Goal: Transaction & Acquisition: Obtain resource

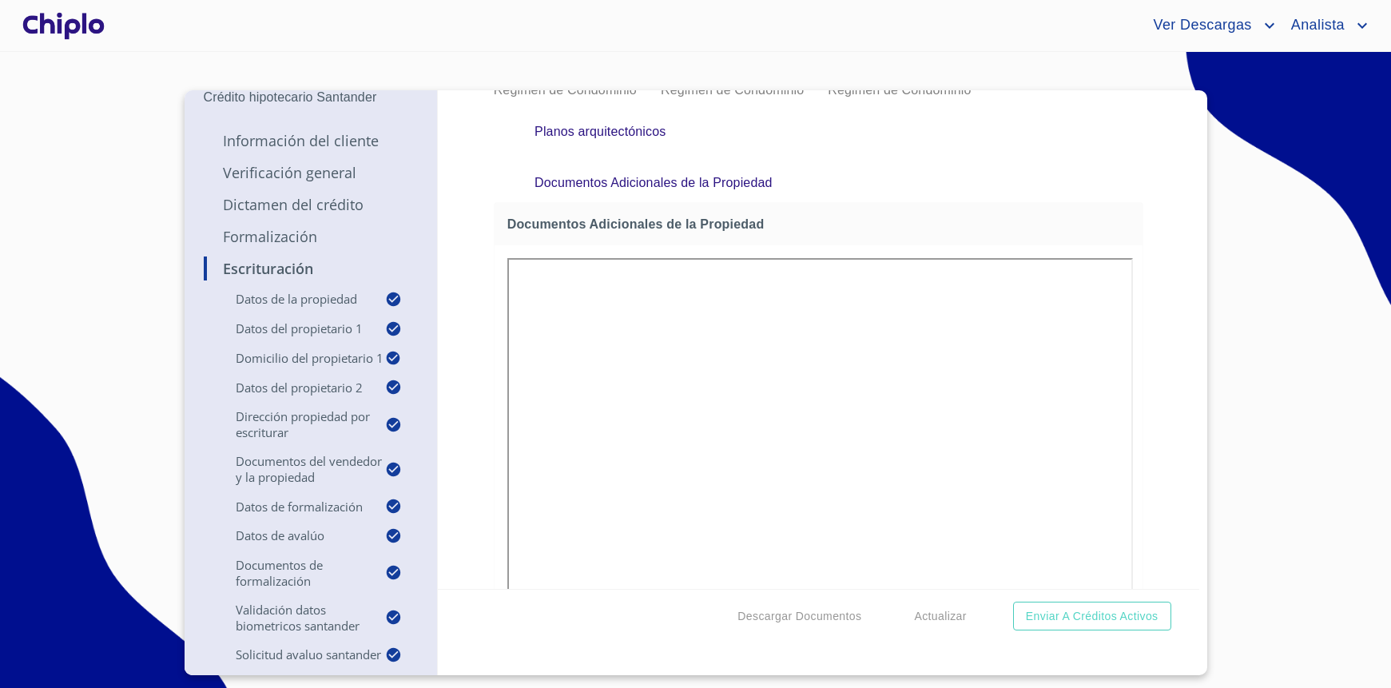
scroll to position [10946, 0]
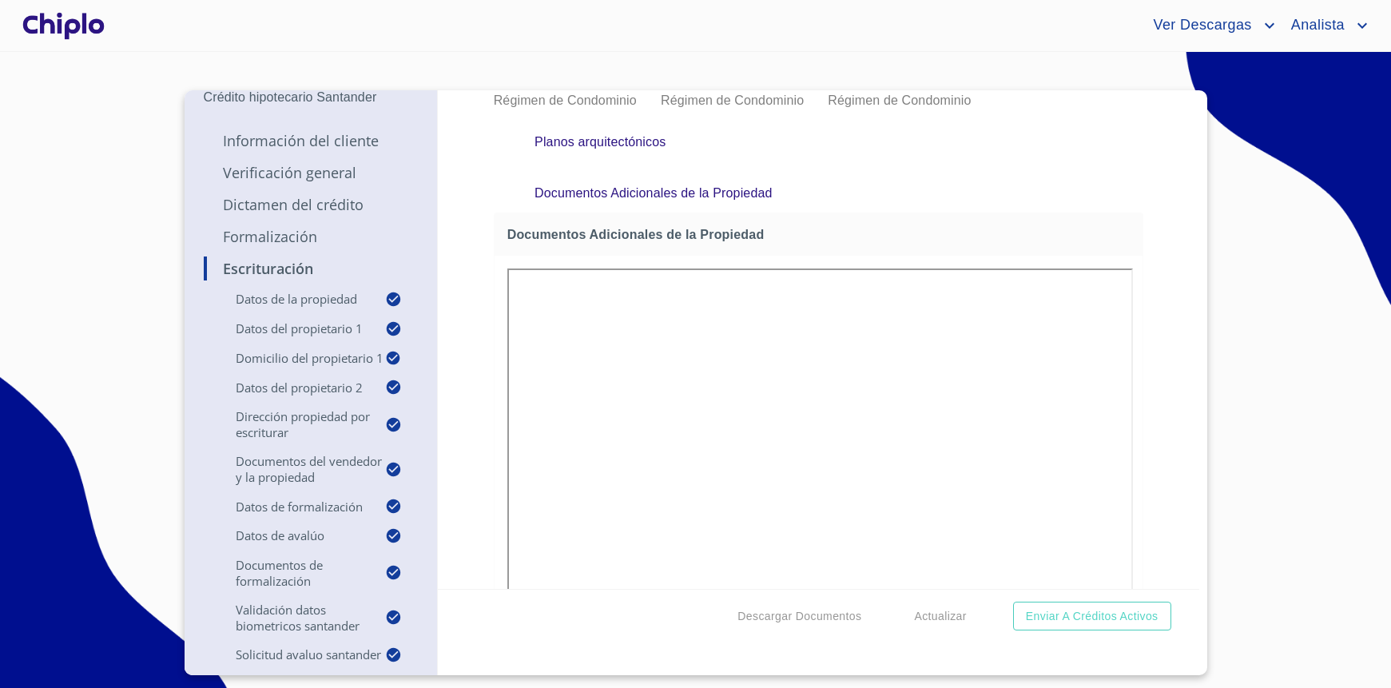
click at [1312, 157] on section "[PERSON_NAME] Crédito hipotecario Santander Información del Cliente Verificació…" at bounding box center [695, 370] width 1391 height 636
click at [875, 75] on section "[PERSON_NAME] Crédito hipotecario Santander Información del Cliente Verificació…" at bounding box center [695, 370] width 1391 height 636
click at [818, 58] on section "[PERSON_NAME] Crédito hipotecario Santander Información del Cliente Verificació…" at bounding box center [695, 370] width 1391 height 636
click at [369, 10] on div "Ver Descargas Analista" at bounding box center [695, 25] width 1391 height 51
click at [1218, 22] on span "Ver Descargas" at bounding box center [1200, 26] width 118 height 26
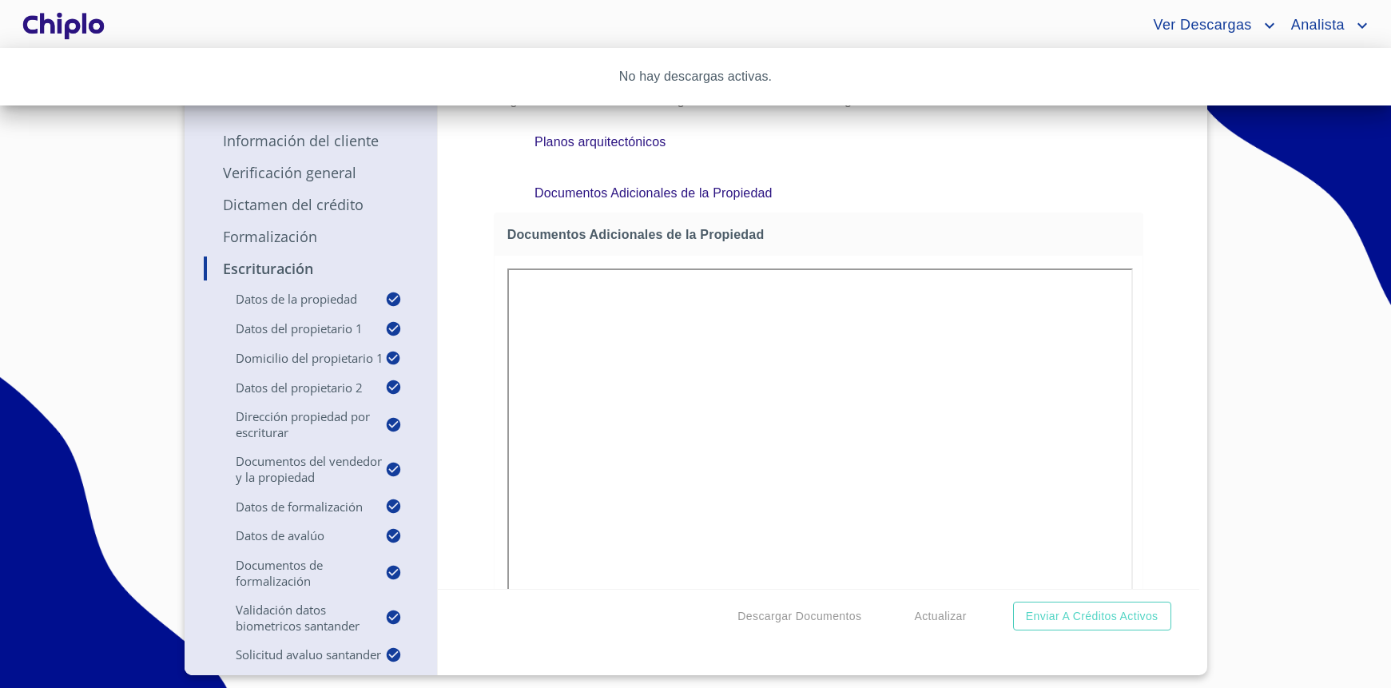
click at [443, 197] on div at bounding box center [695, 344] width 1391 height 688
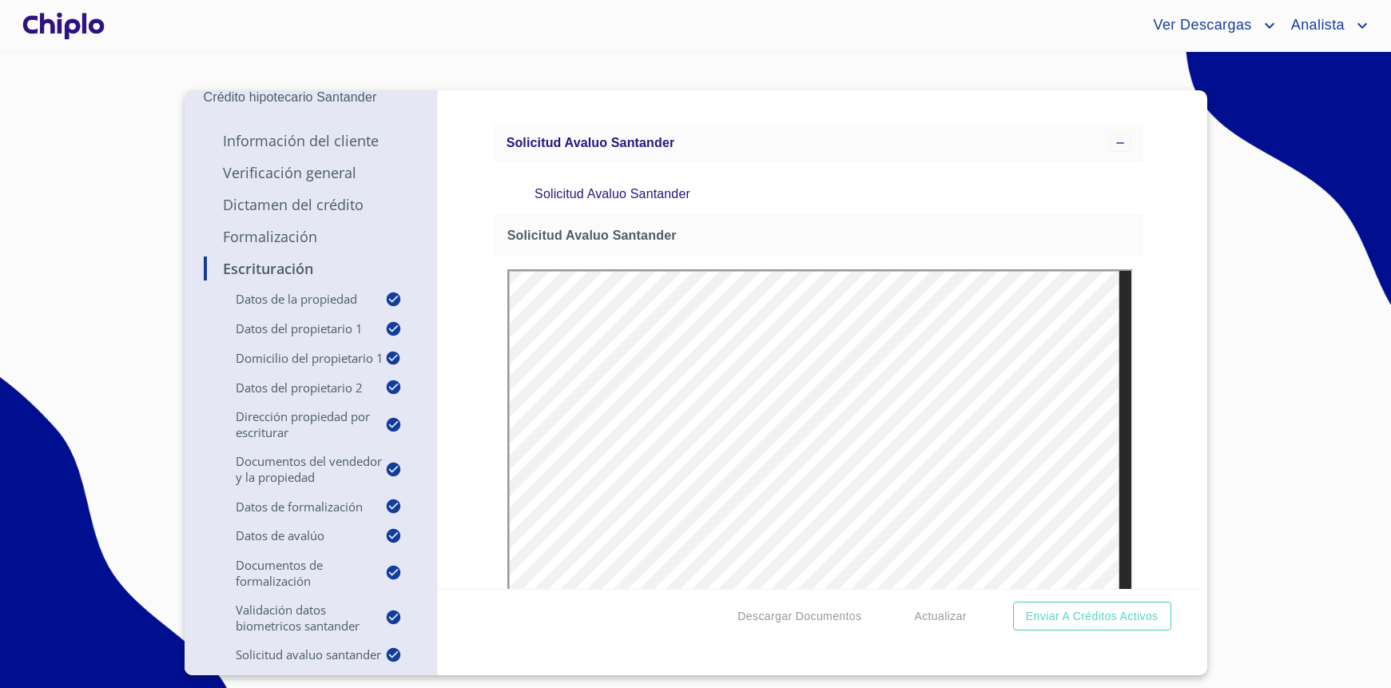
scroll to position [15392, 0]
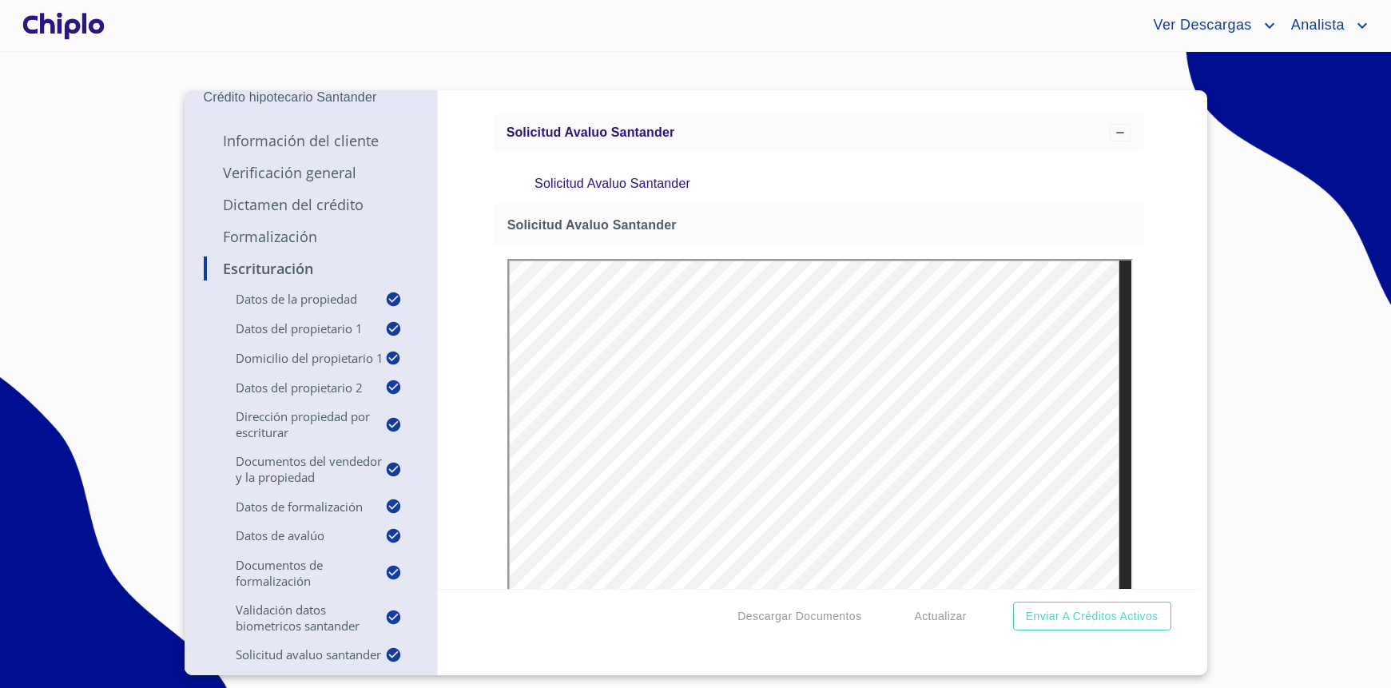
click at [849, 45] on div "Ver Descargas Analista" at bounding box center [695, 25] width 1391 height 51
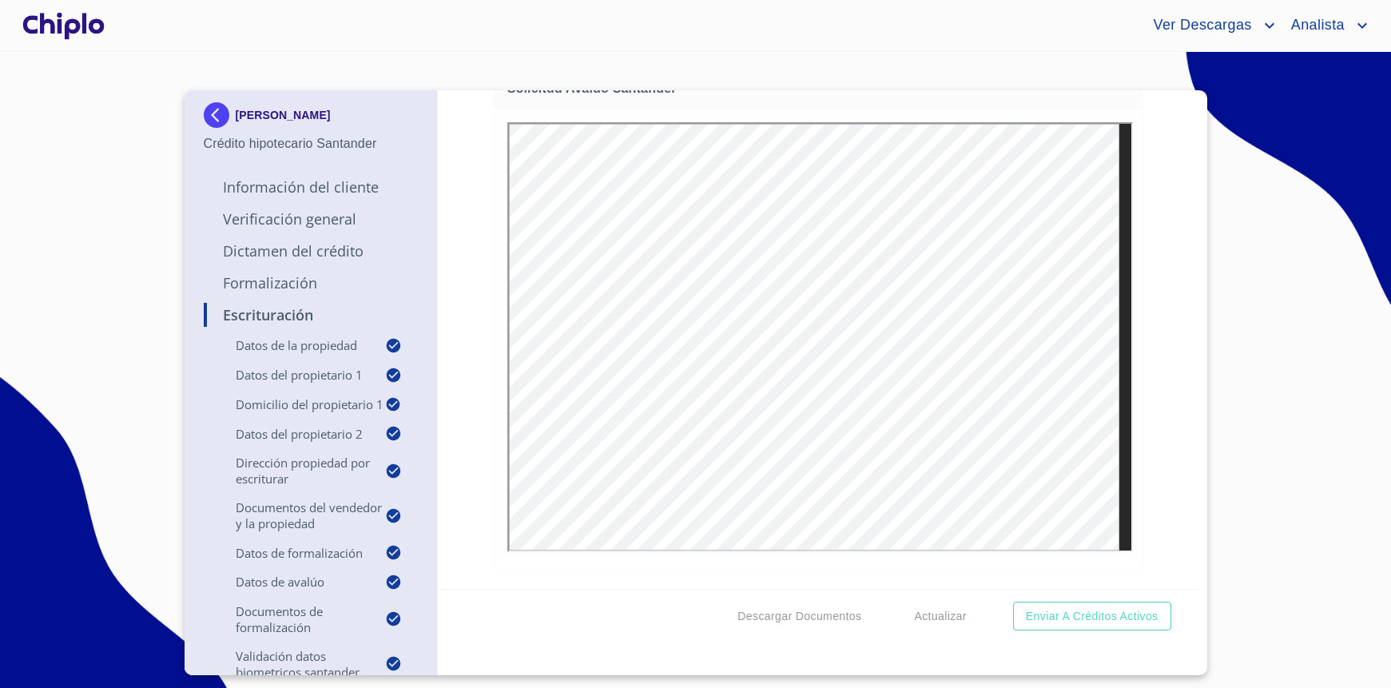
scroll to position [77, 0]
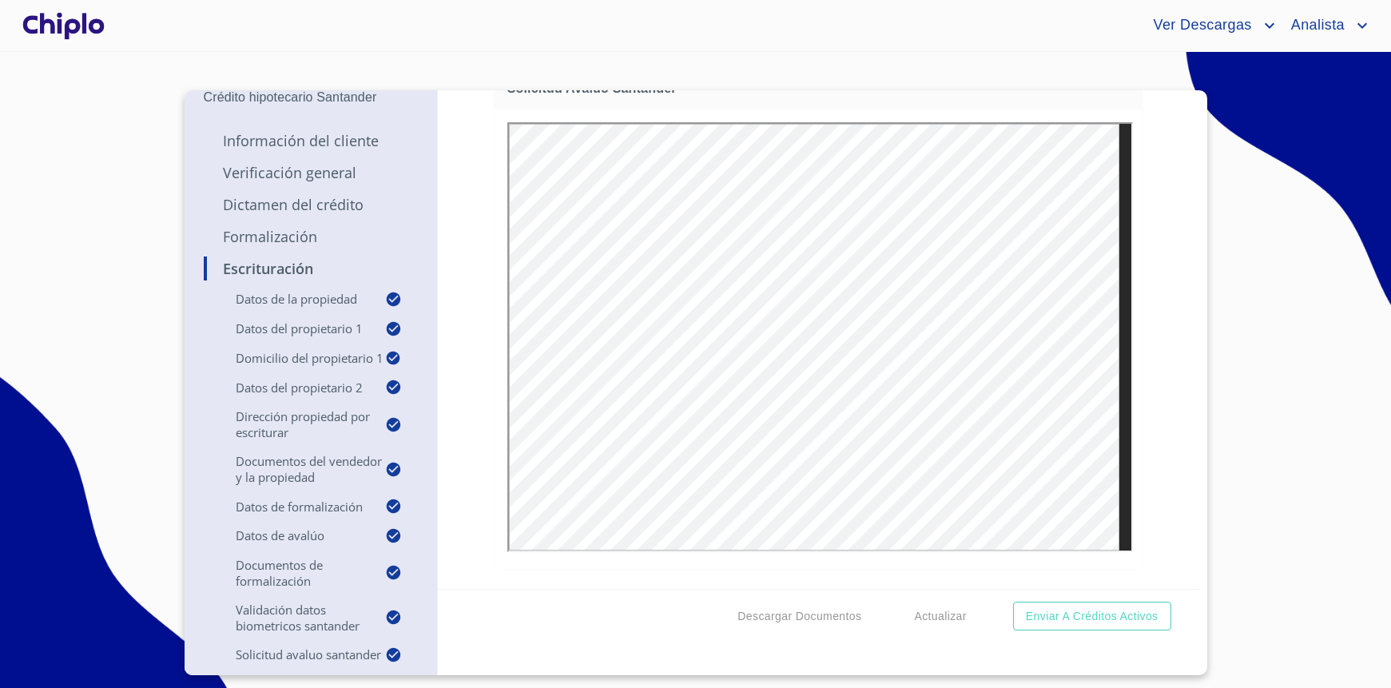
click at [475, 208] on div "Escrituración Datos de la propiedad Tipo de propiedad   * DEPARTAMENTO ​ Años d…" at bounding box center [818, 339] width 761 height 499
click at [1256, 23] on span "Ver Descargas" at bounding box center [1200, 26] width 118 height 26
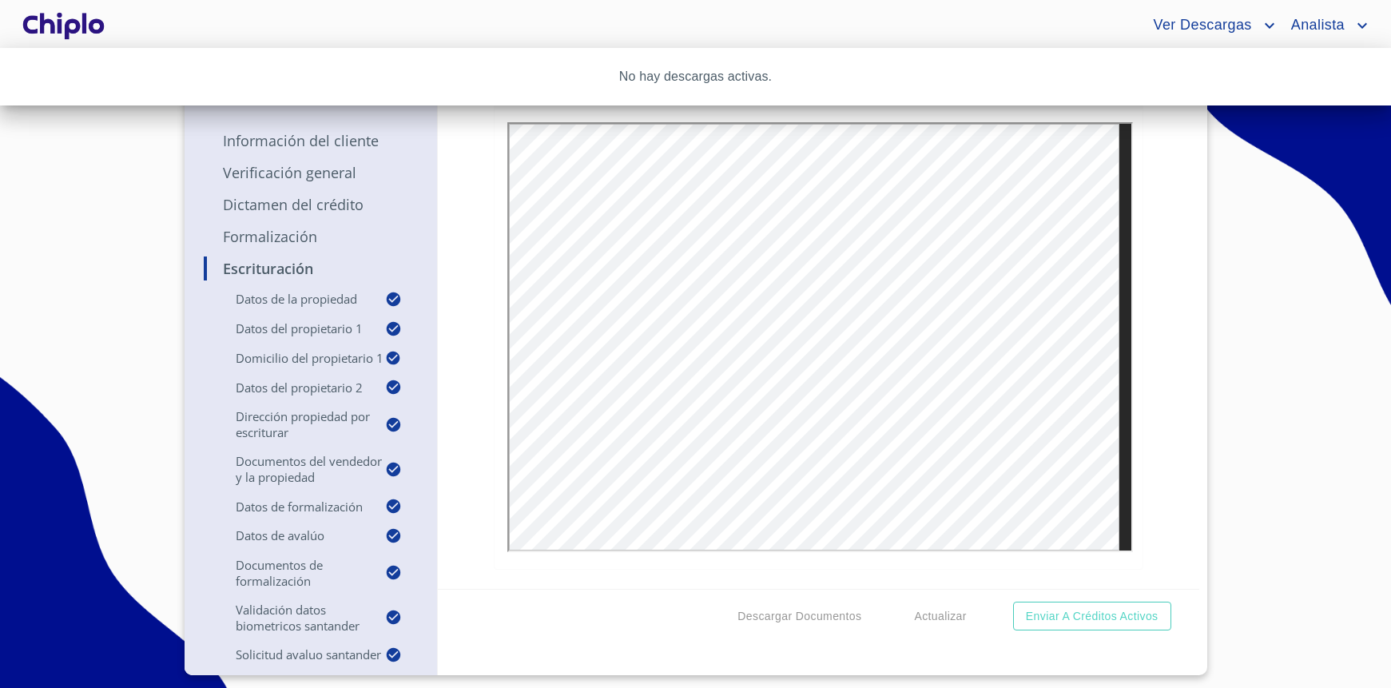
click at [1059, 30] on div at bounding box center [695, 344] width 1391 height 688
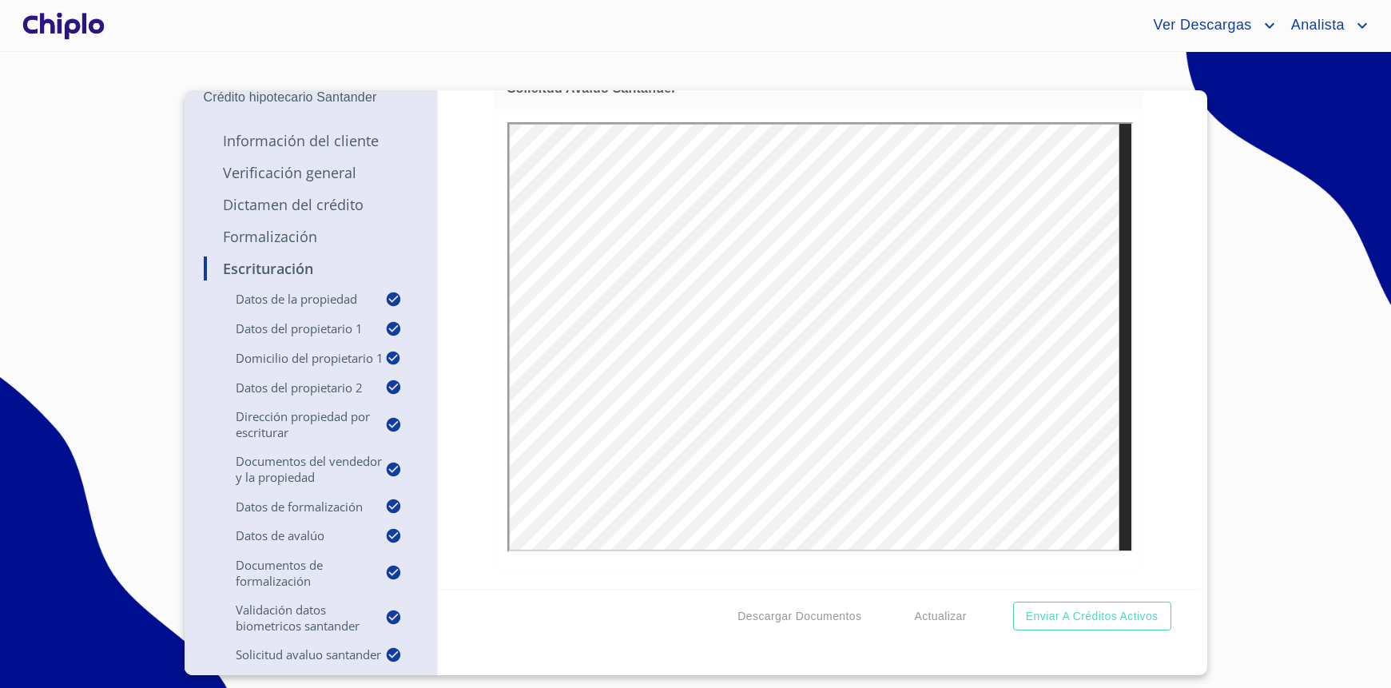
scroll to position [16813, 0]
click at [853, 56] on section "[PERSON_NAME] Crédito hipotecario Santander Información del Cliente Verificació…" at bounding box center [695, 370] width 1391 height 636
click at [466, 299] on div "Escrituración Datos de la propiedad Tipo de propiedad   * DEPARTAMENTO ​ Años d…" at bounding box center [818, 339] width 761 height 499
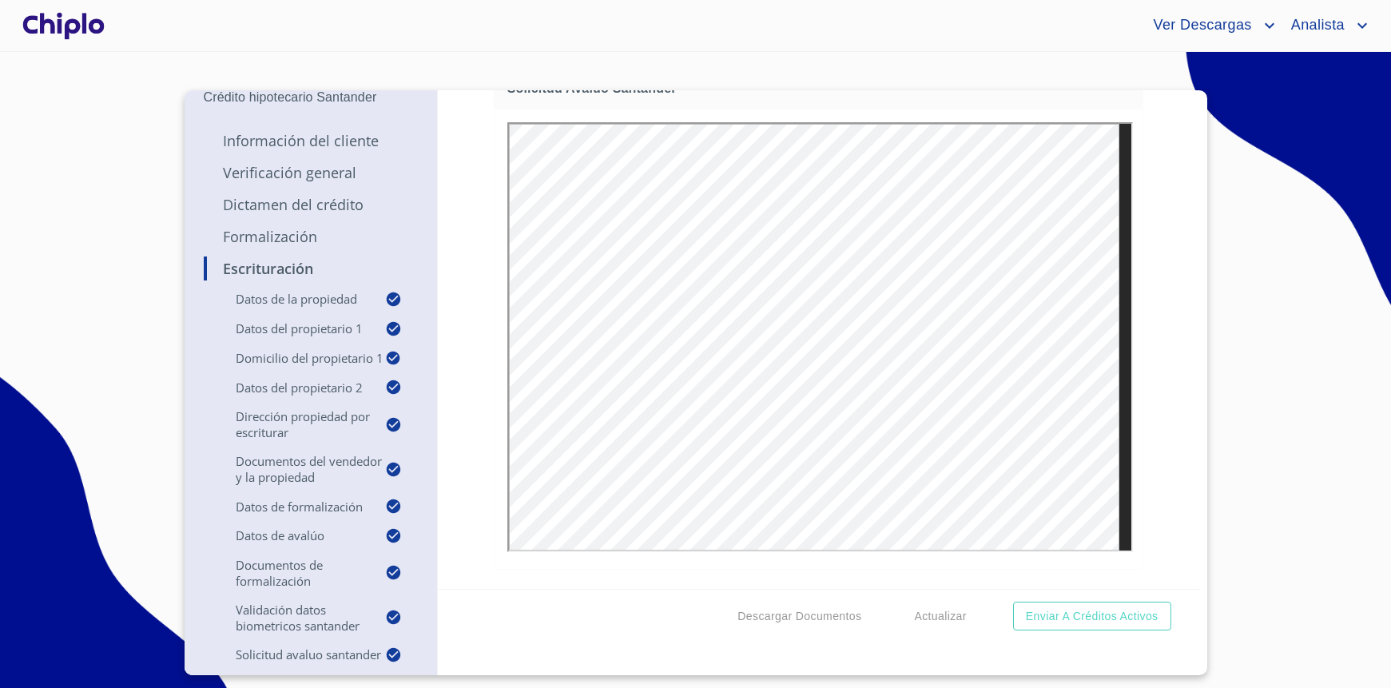
click at [557, 15] on div "Ver Descargas Analista" at bounding box center [740, 26] width 1264 height 26
click at [631, 39] on div "Ver Descargas Analista" at bounding box center [695, 25] width 1391 height 51
click at [974, 23] on div "Ver Descargas Analista" at bounding box center [740, 26] width 1264 height 26
click at [944, 38] on div "Ver Descargas Analista" at bounding box center [695, 25] width 1391 height 51
click at [932, 46] on div "Ver Descargas Analista" at bounding box center [695, 25] width 1391 height 51
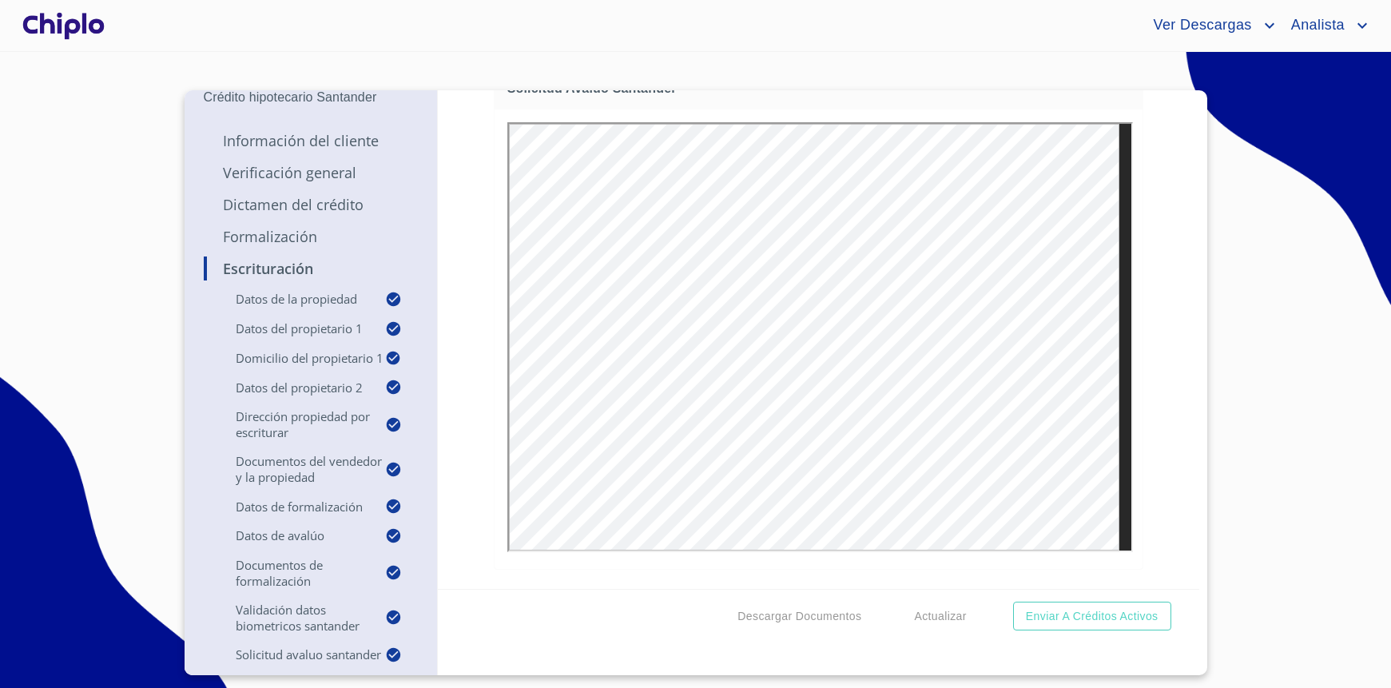
click at [990, 50] on div "Ver Descargas Analista" at bounding box center [695, 25] width 1391 height 51
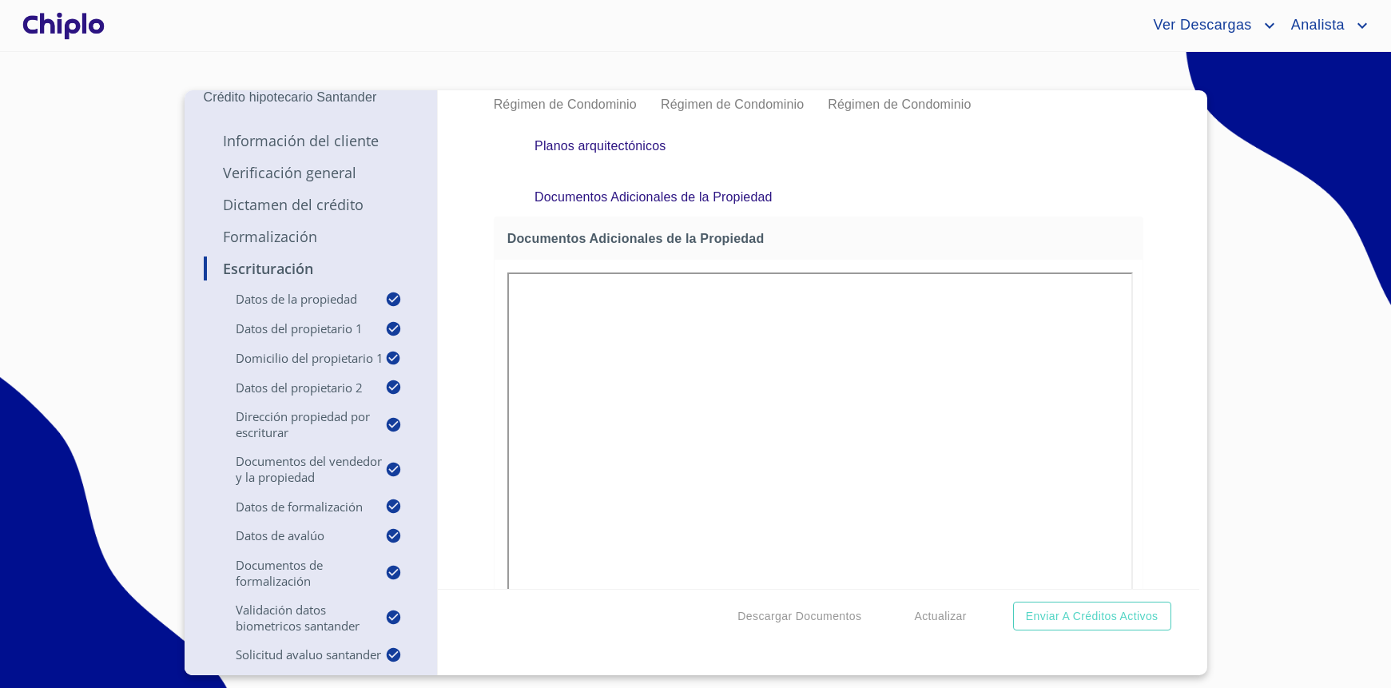
scroll to position [10931, 0]
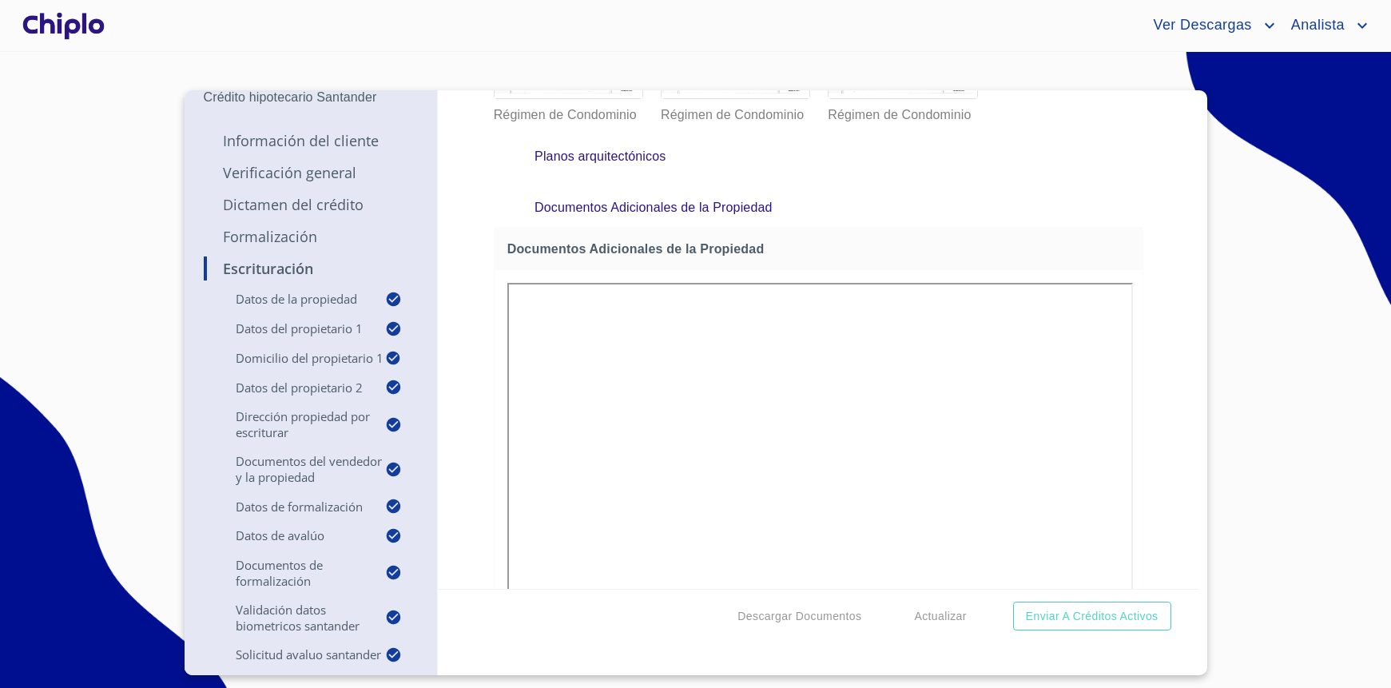
click at [834, 26] on div "Ver Descargas Analista" at bounding box center [740, 26] width 1264 height 26
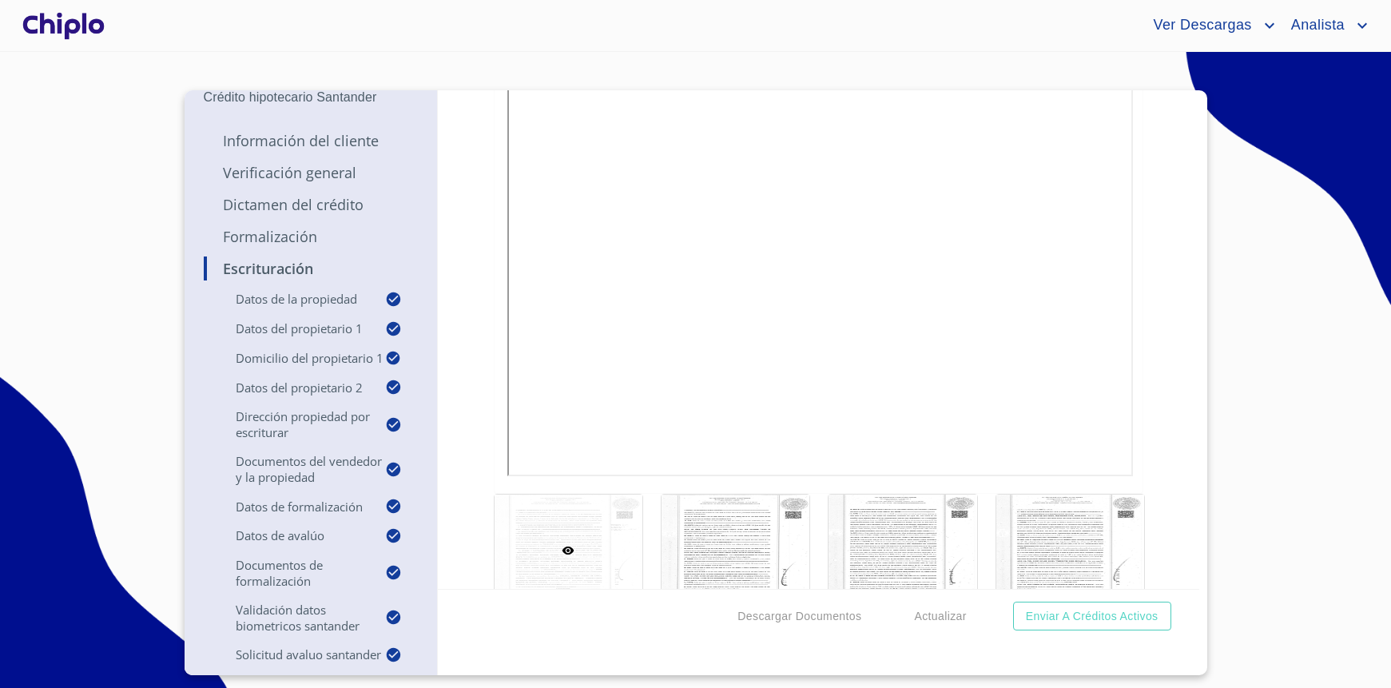
scroll to position [0, 0]
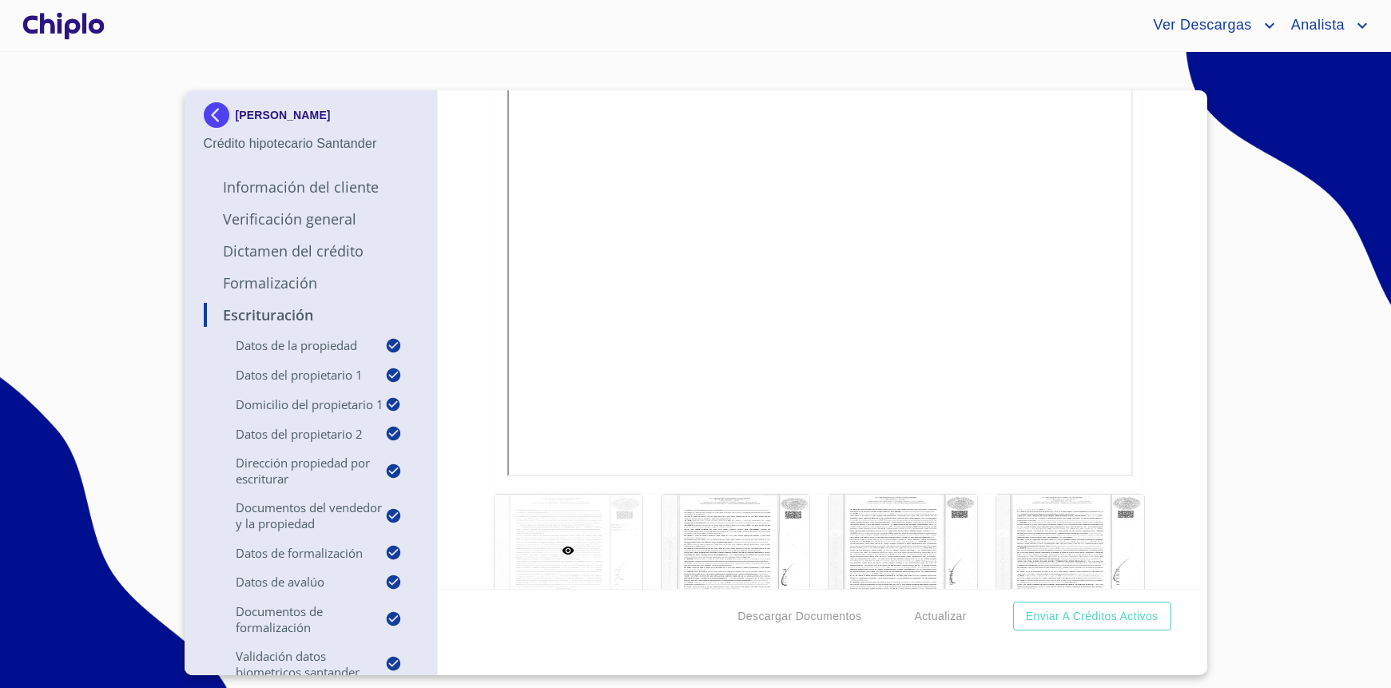
click at [463, 175] on div "Escrituración Datos de la propiedad Tipo de propiedad   * DEPARTAMENTO ​ Años d…" at bounding box center [818, 339] width 761 height 499
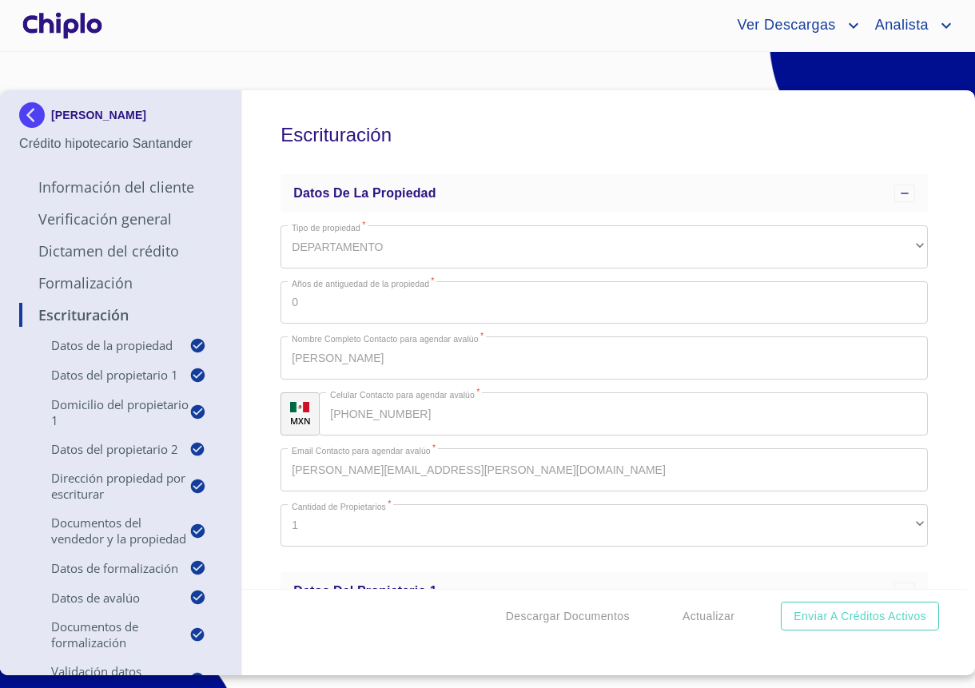
click at [336, 87] on section "DENISSE CHAVEZ ACOSTA Crédito hipotecario Santander Información del Cliente Ver…" at bounding box center [487, 370] width 975 height 636
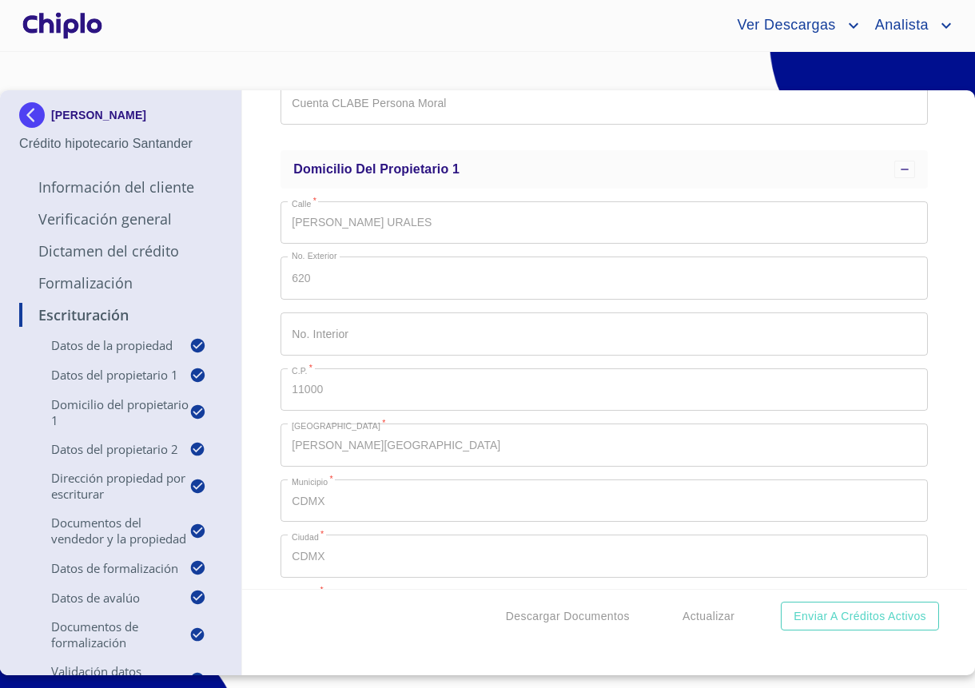
click at [260, 252] on div "Escrituración Datos de la propiedad Tipo de propiedad   * DEPARTAMENTO ​ Años d…" at bounding box center [605, 339] width 726 height 499
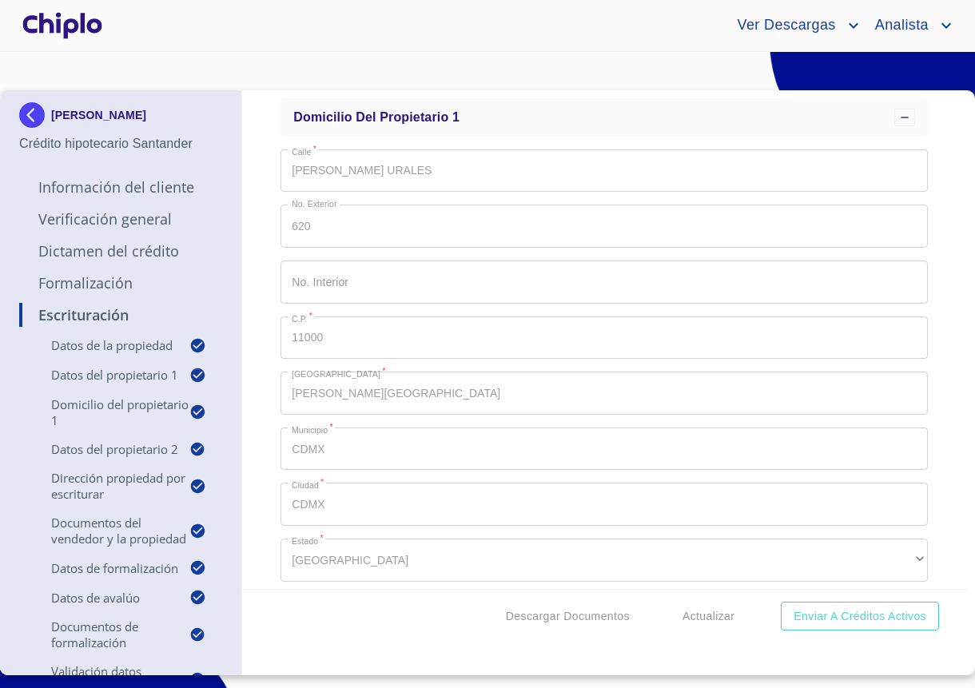
scroll to position [781, 0]
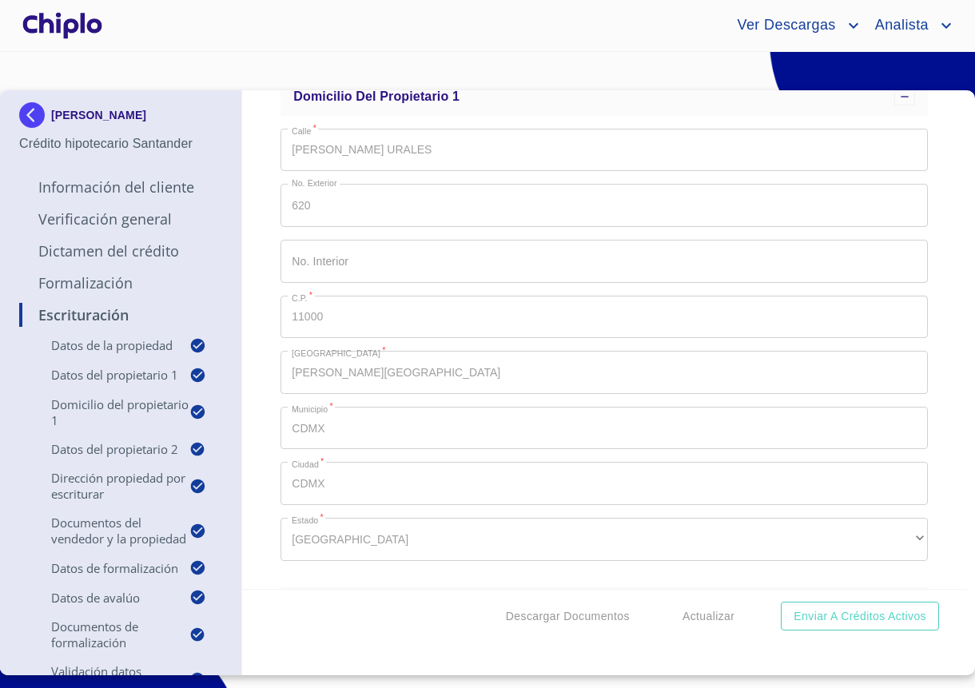
click at [775, 30] on span "Ver Descargas" at bounding box center [784, 26] width 118 height 26
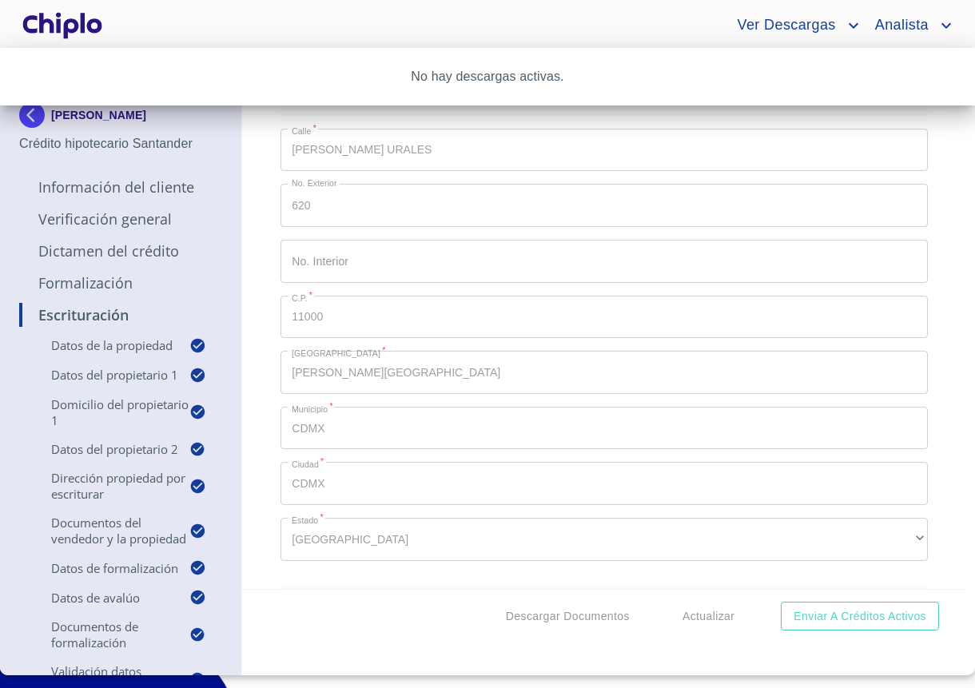
click at [602, 25] on div at bounding box center [487, 344] width 975 height 688
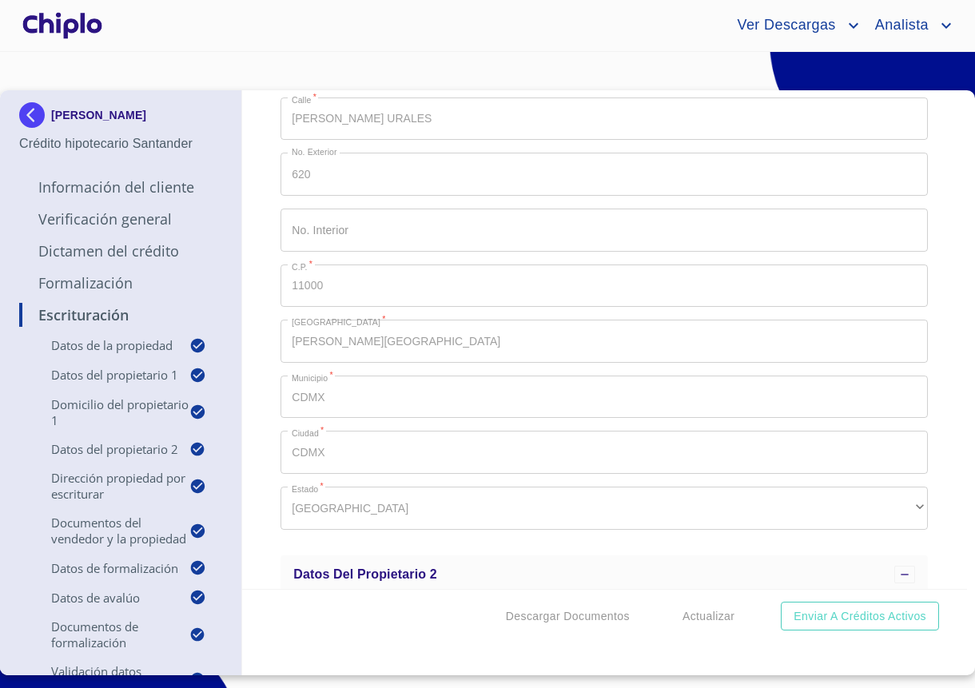
scroll to position [823, 0]
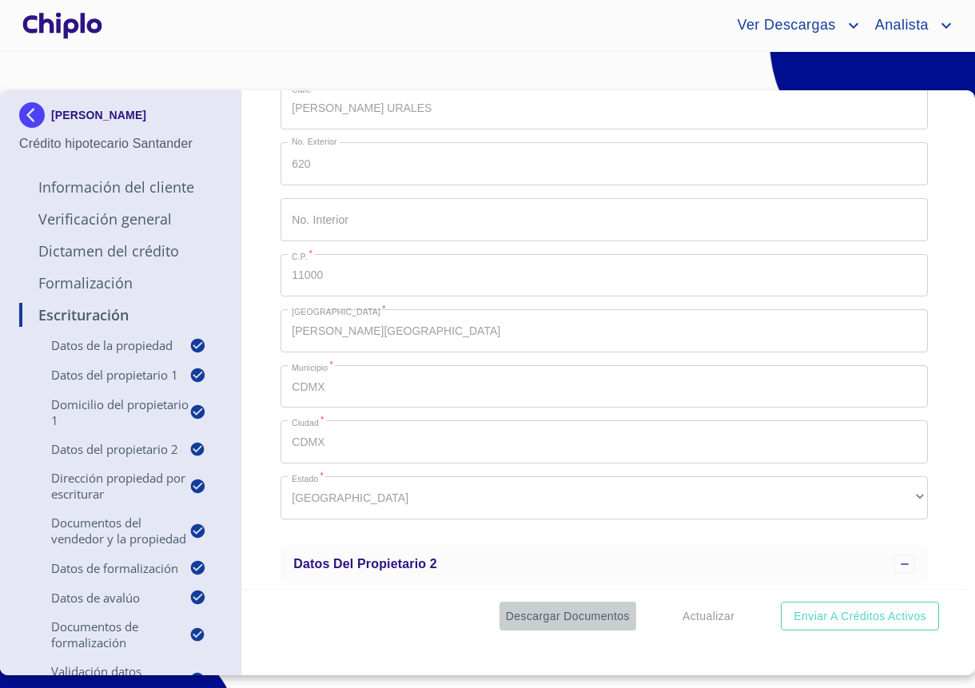
click at [554, 617] on span "Descargar Documentos" at bounding box center [568, 616] width 124 height 20
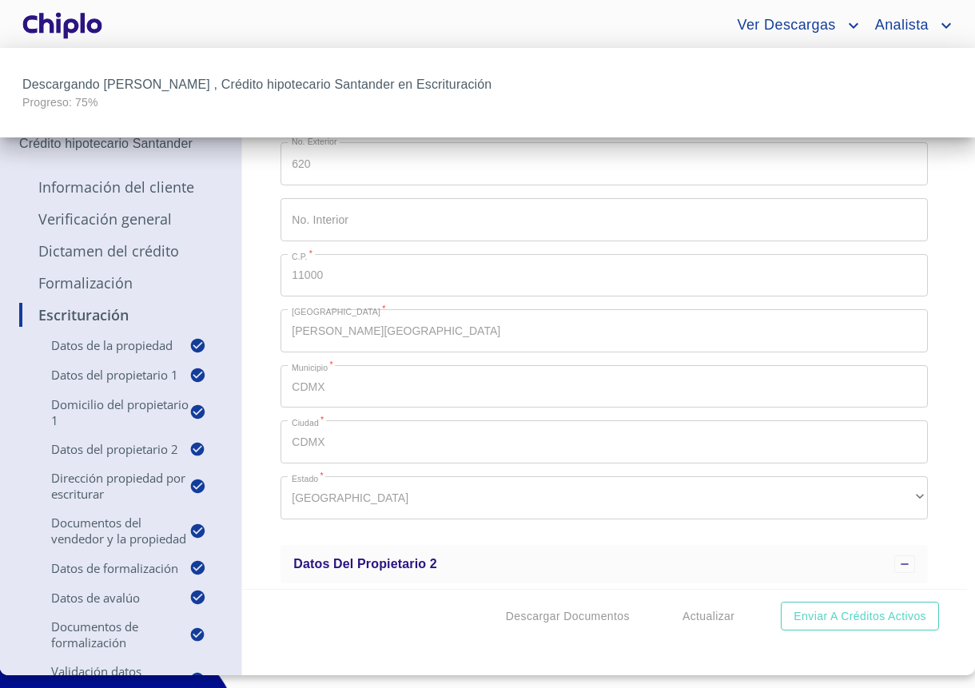
scroll to position [0, 0]
click at [502, 15] on div at bounding box center [487, 344] width 975 height 688
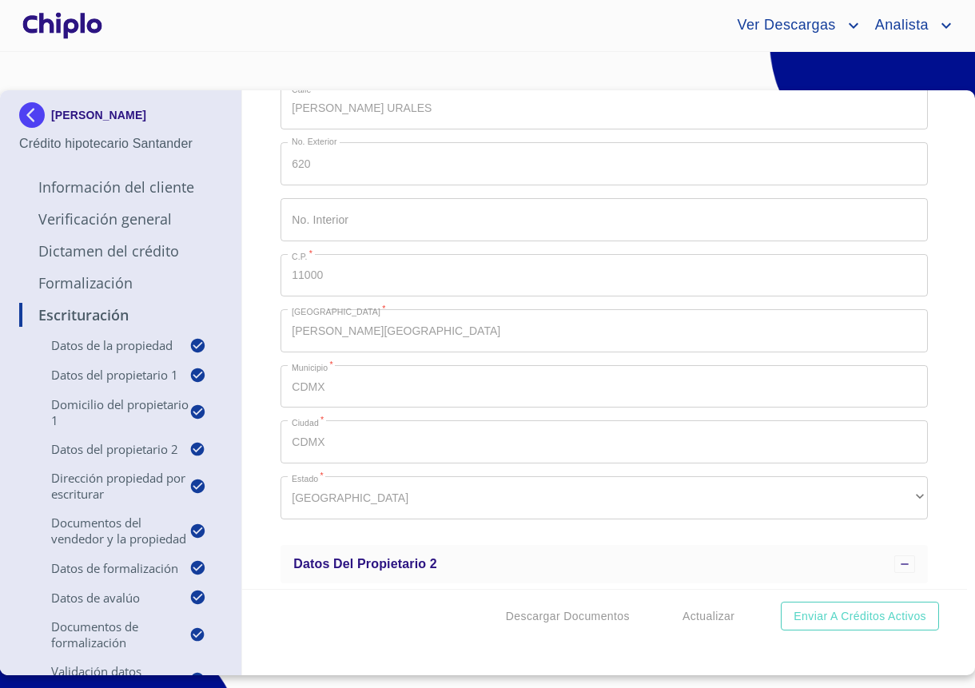
click at [771, 23] on span "Ver Descargas" at bounding box center [784, 26] width 118 height 26
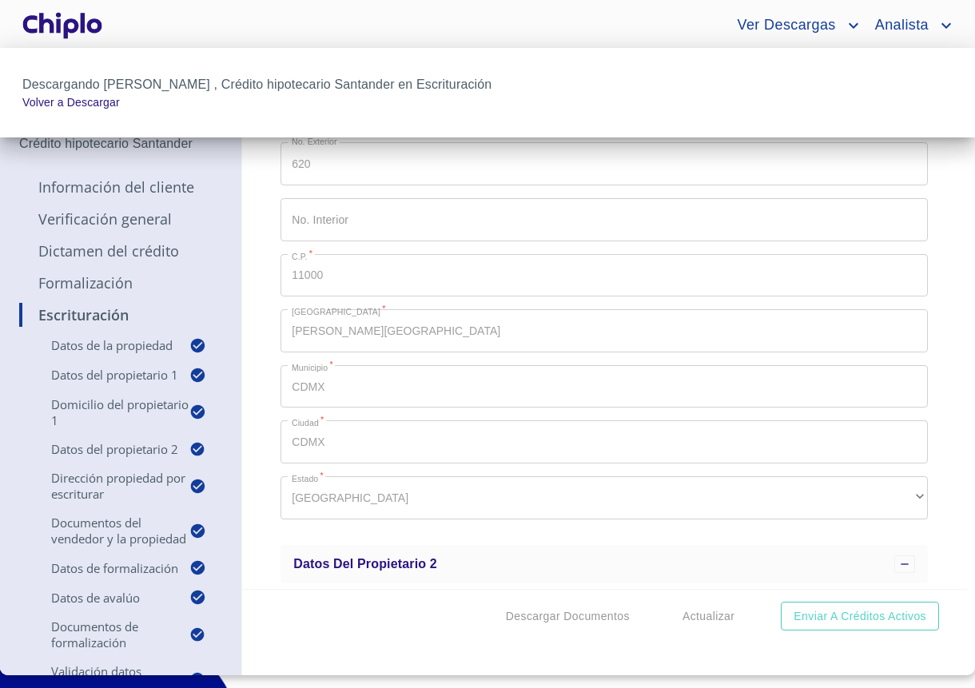
click at [250, 244] on div at bounding box center [487, 344] width 975 height 688
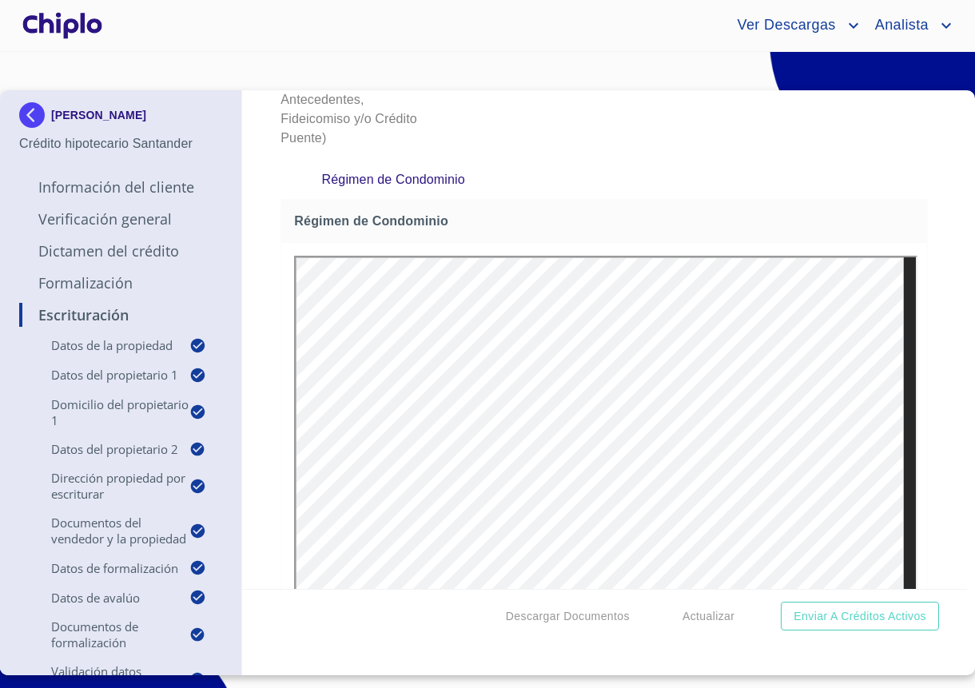
scroll to position [9622, 0]
